Goal: Find contact information: Find contact information

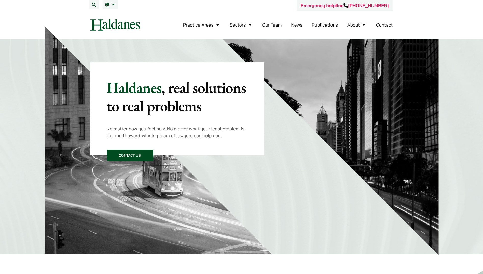
click at [276, 24] on link "Our Team" at bounding box center [272, 25] width 20 height 6
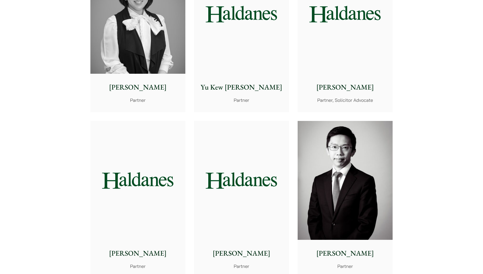
scroll to position [535, 0]
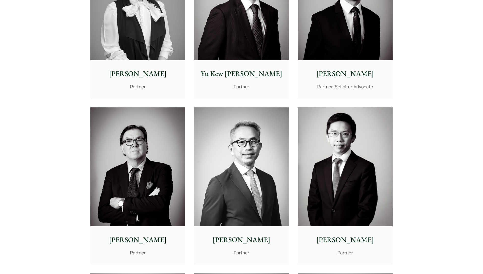
click at [357, 80] on div "Nathan Wong Partner, Solicitor Advocate" at bounding box center [345, 79] width 95 height 38
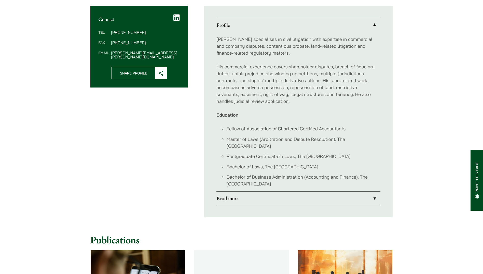
scroll to position [306, 0]
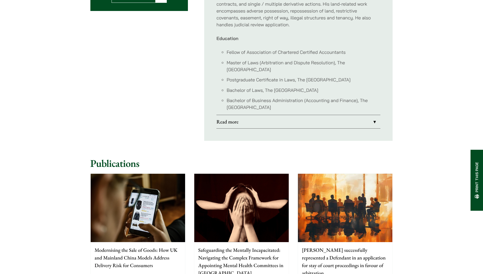
click at [374, 115] on link "Read more" at bounding box center [299, 121] width 164 height 13
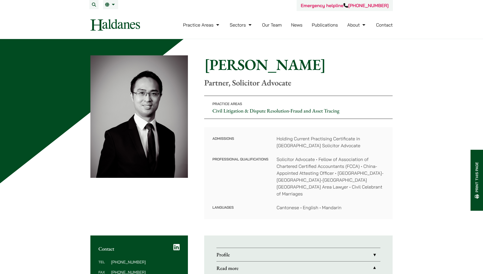
click at [389, 25] on link "Contact" at bounding box center [384, 25] width 17 height 6
